Goal: Answer question/provide support: Share knowledge or assist other users

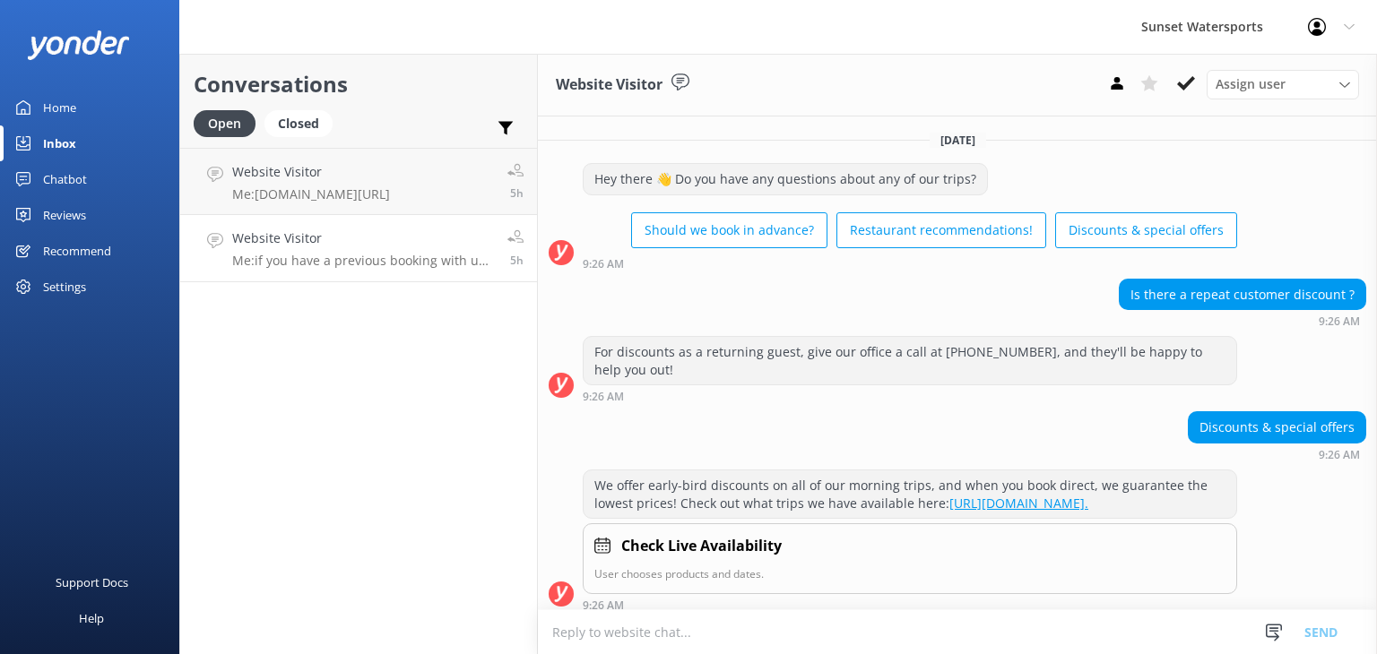
scroll to position [255, 0]
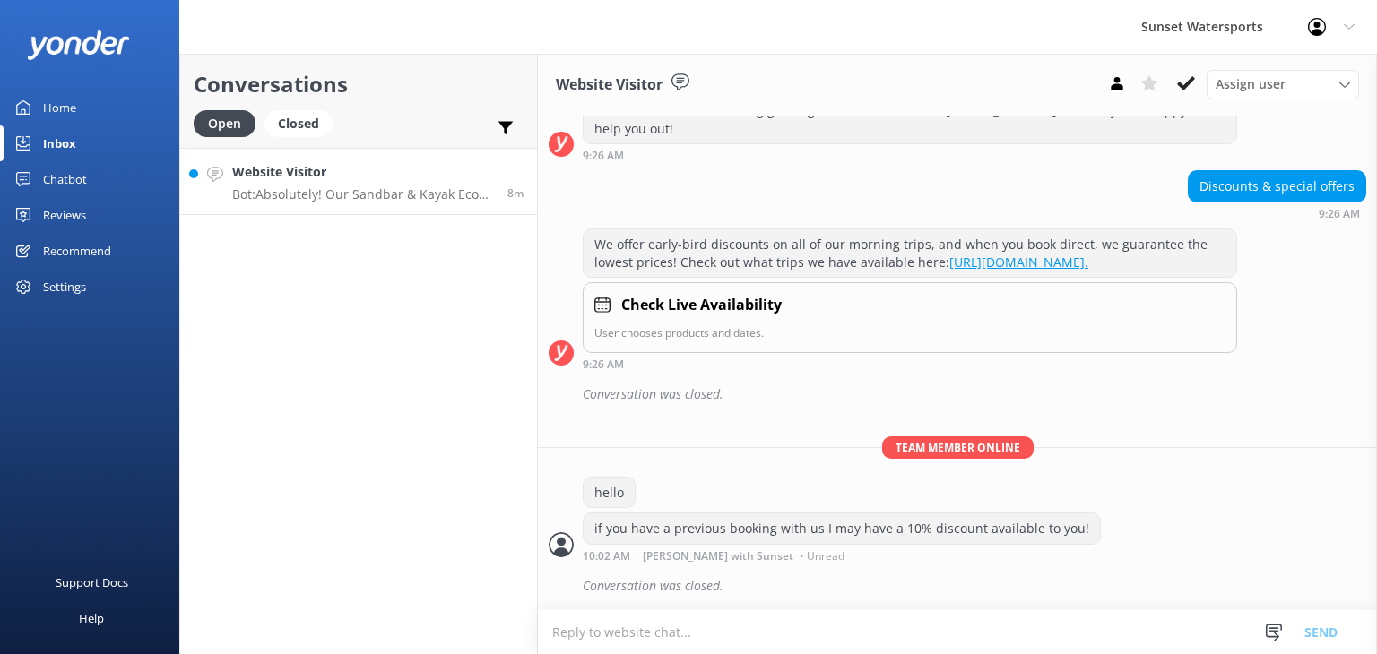
click at [312, 196] on p "Bot: Absolutely! Our Sandbar & Kayak Eco Adventure has it all—snorkeling, kayak…" at bounding box center [363, 194] width 262 height 16
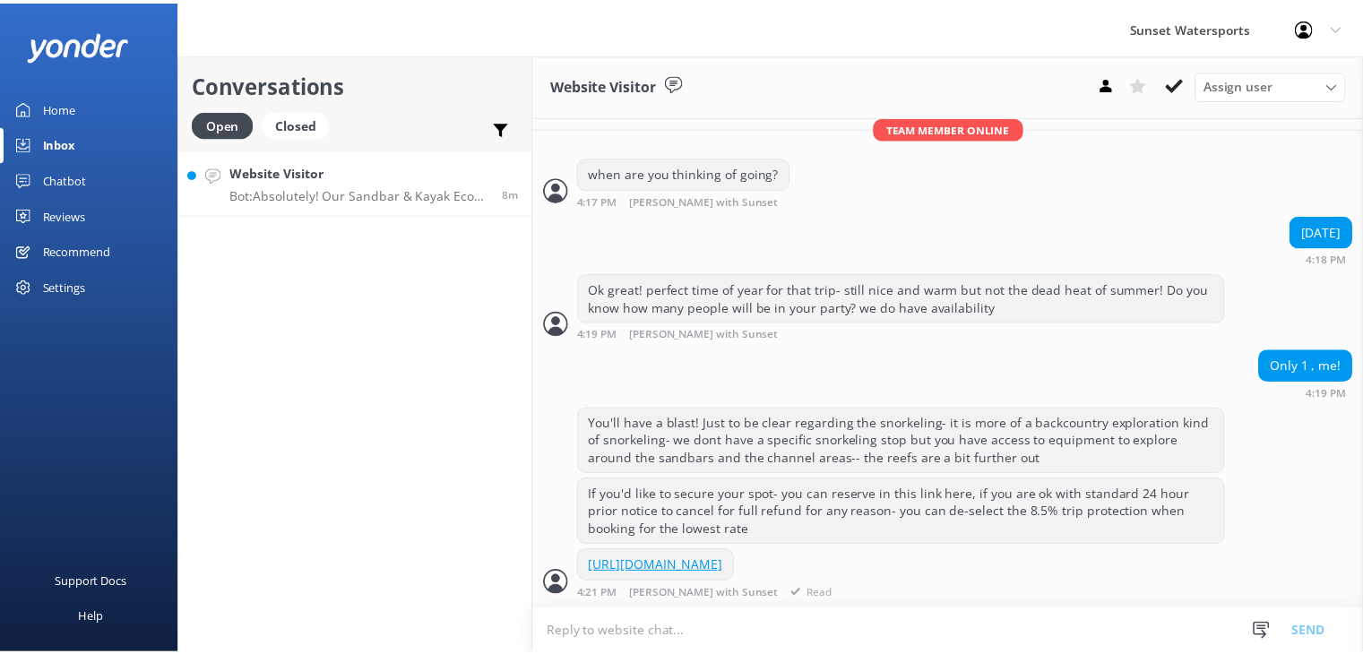
scroll to position [415, 0]
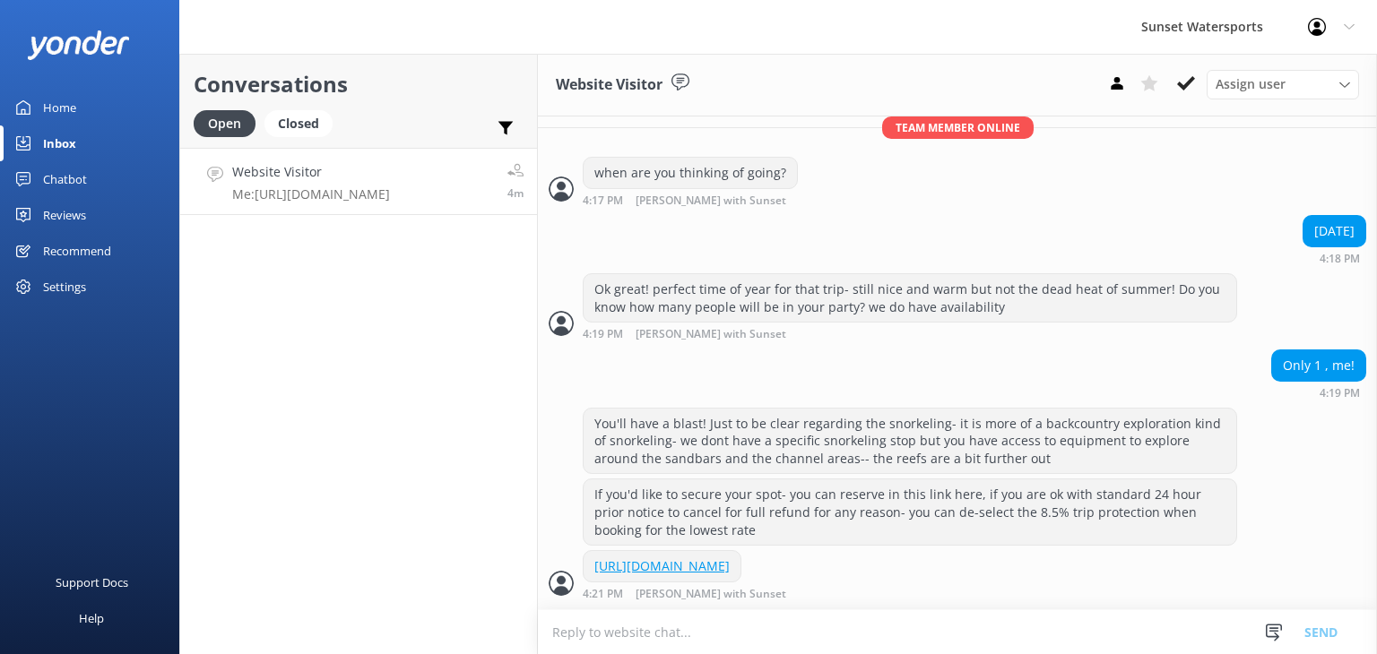
click at [64, 173] on div "Chatbot" at bounding box center [65, 179] width 44 height 36
